Goal: Find specific page/section: Find specific page/section

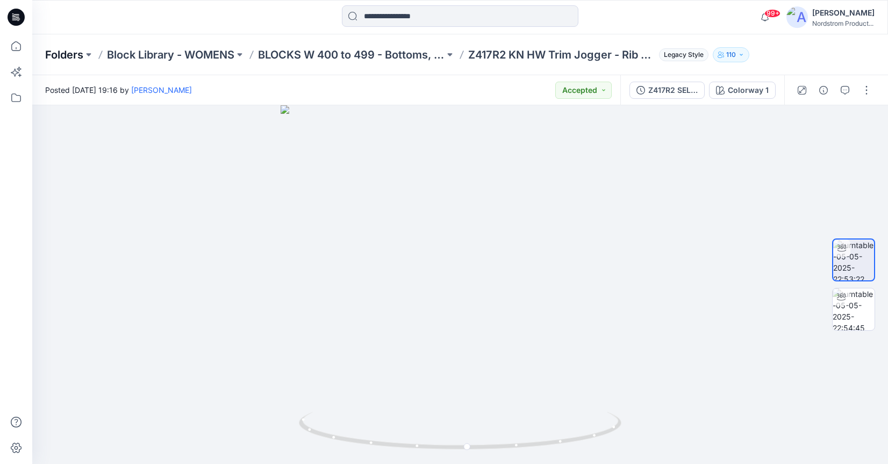
click at [71, 53] on p "Folders" at bounding box center [64, 54] width 38 height 15
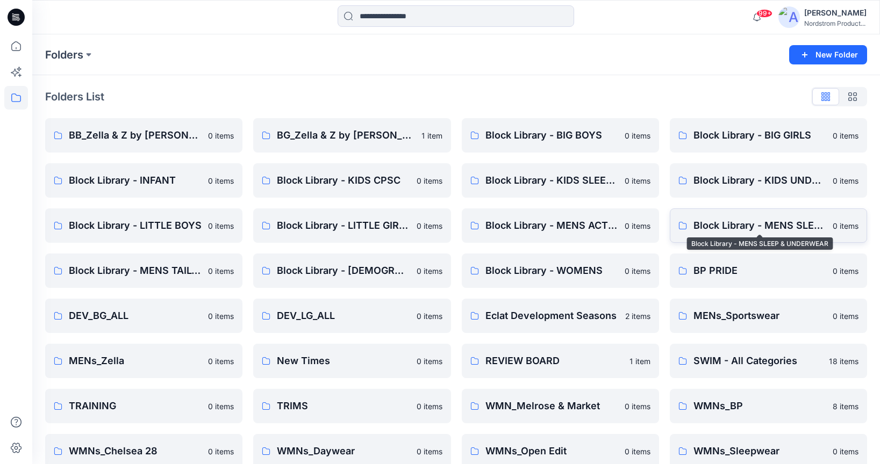
click at [710, 229] on p "Block Library - MENS SLEEP & UNDERWEAR" at bounding box center [759, 225] width 133 height 15
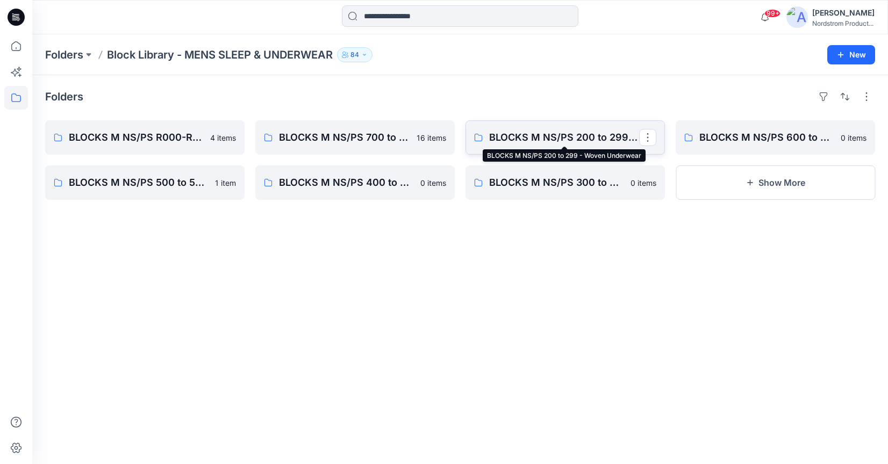
click at [572, 139] on p "BLOCKS M NS/PS 200 to 299 - Woven Underwear" at bounding box center [564, 137] width 150 height 15
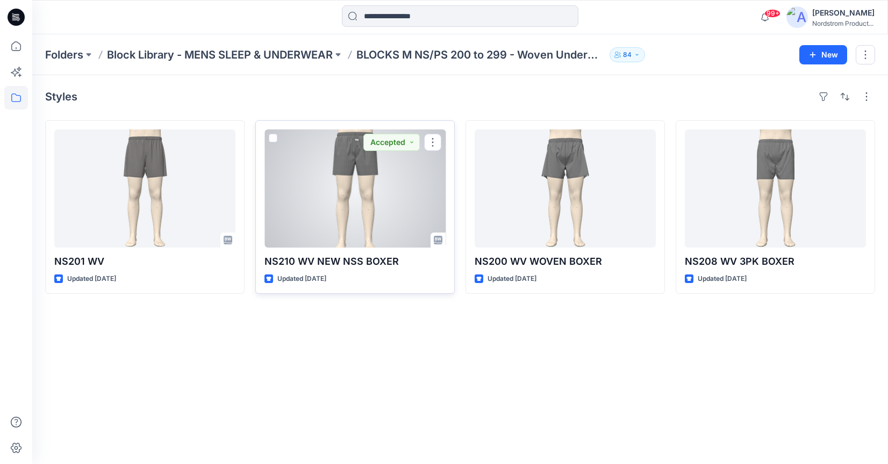
click at [277, 263] on p "NS210 WV NEW NSS BOXER" at bounding box center [354, 261] width 181 height 15
click at [280, 261] on p "NS210 WV NEW NSS BOXER" at bounding box center [354, 261] width 181 height 15
click at [312, 229] on div at bounding box center [354, 189] width 181 height 118
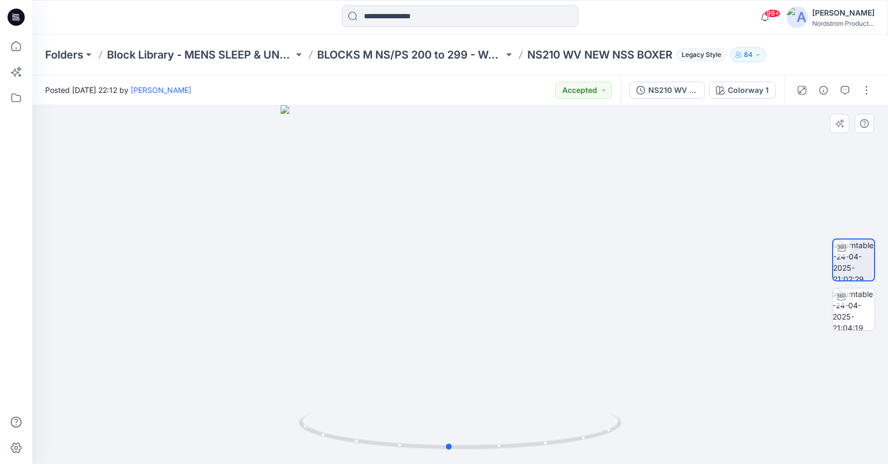
drag, startPoint x: 503, startPoint y: 239, endPoint x: 491, endPoint y: 258, distance: 21.9
click at [491, 258] on div at bounding box center [460, 284] width 856 height 359
click at [546, 56] on p "NS210 WV NEW NSS BOXER" at bounding box center [599, 54] width 145 height 15
copy p "NS210"
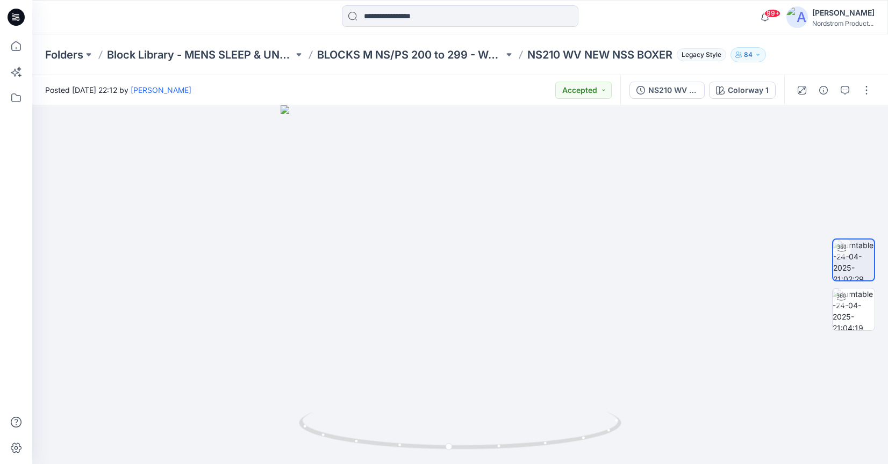
click at [593, 57] on p "NS210 WV NEW NSS BOXER" at bounding box center [599, 54] width 145 height 15
drag, startPoint x: 672, startPoint y: 55, endPoint x: 529, endPoint y: 56, distance: 142.4
click at [529, 56] on p "NS210 WV NEW NSS BOXER" at bounding box center [599, 54] width 145 height 15
copy p "NS210 WV NEW NSS BOXER"
click at [59, 56] on p "Folders" at bounding box center [64, 54] width 38 height 15
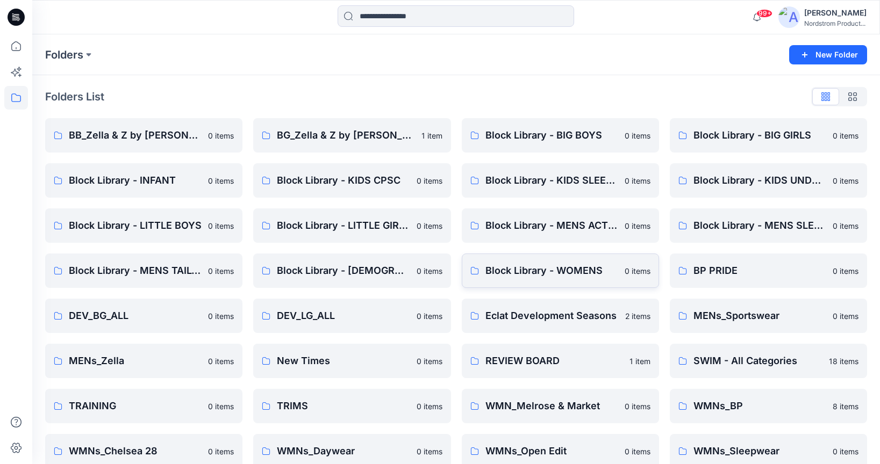
click at [543, 275] on p "Block Library - WOMENS" at bounding box center [551, 270] width 133 height 15
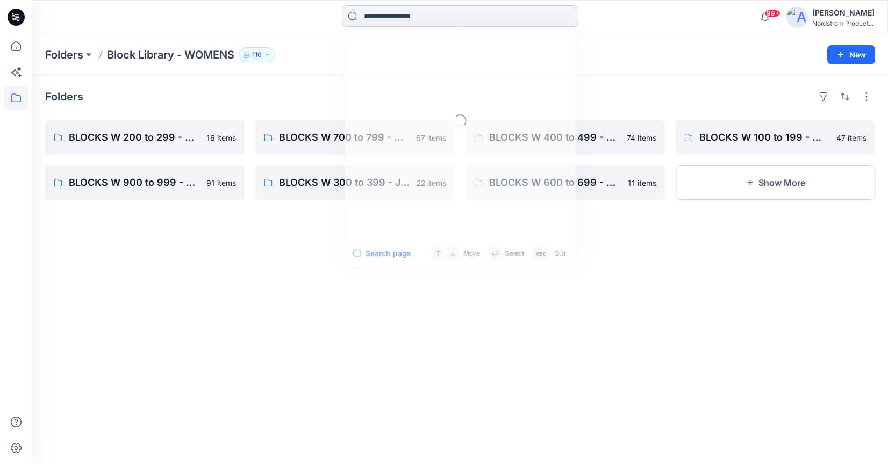
click at [369, 20] on input at bounding box center [460, 15] width 236 height 21
paste input "******"
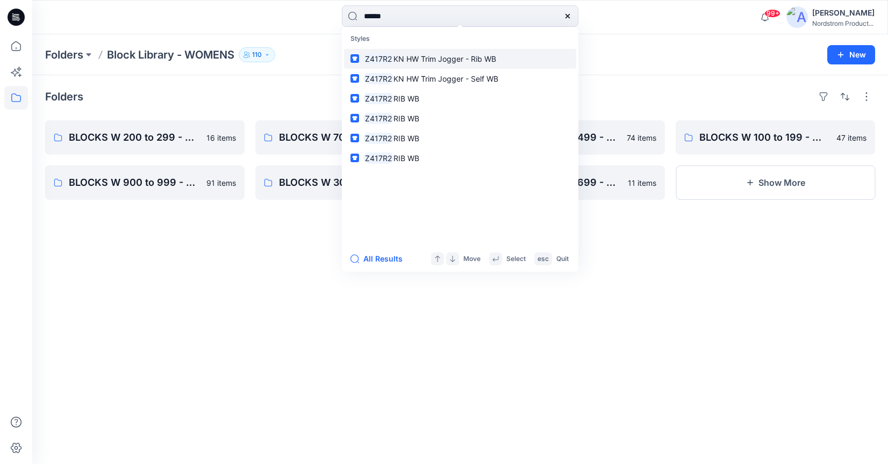
type input "******"
click at [401, 62] on span "KN HW Trim Jogger - Rib WB" at bounding box center [444, 58] width 103 height 9
